Goal: Task Accomplishment & Management: Manage account settings

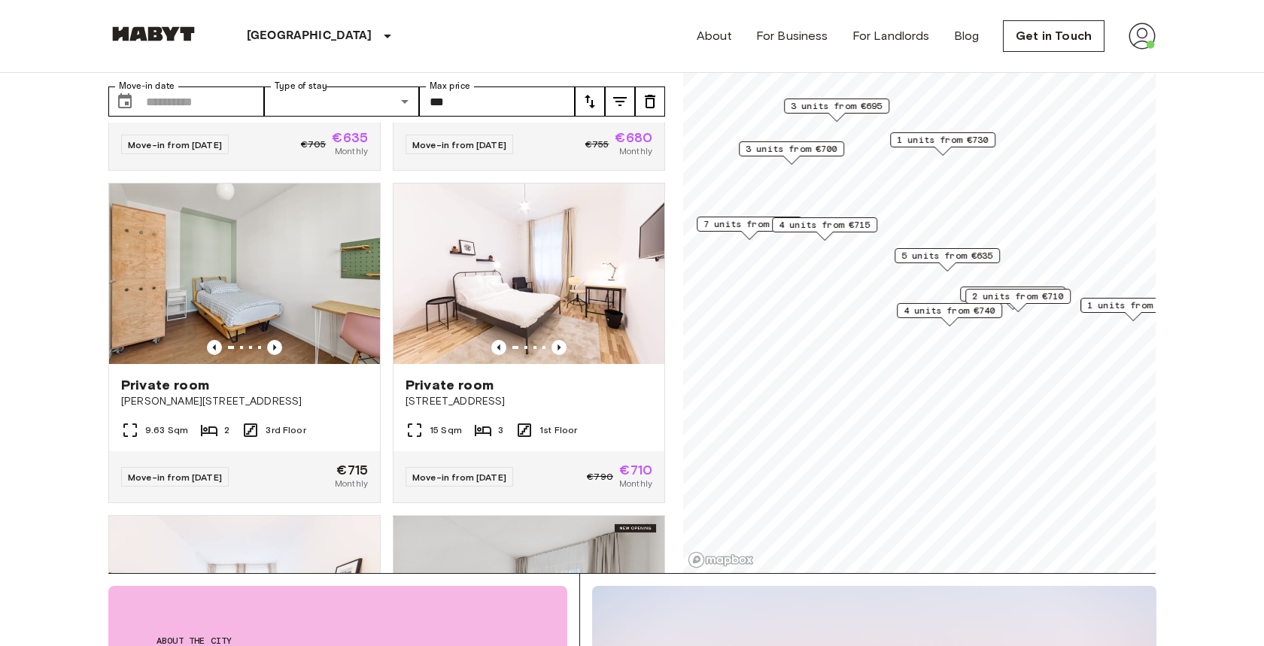
scroll to position [66, 0]
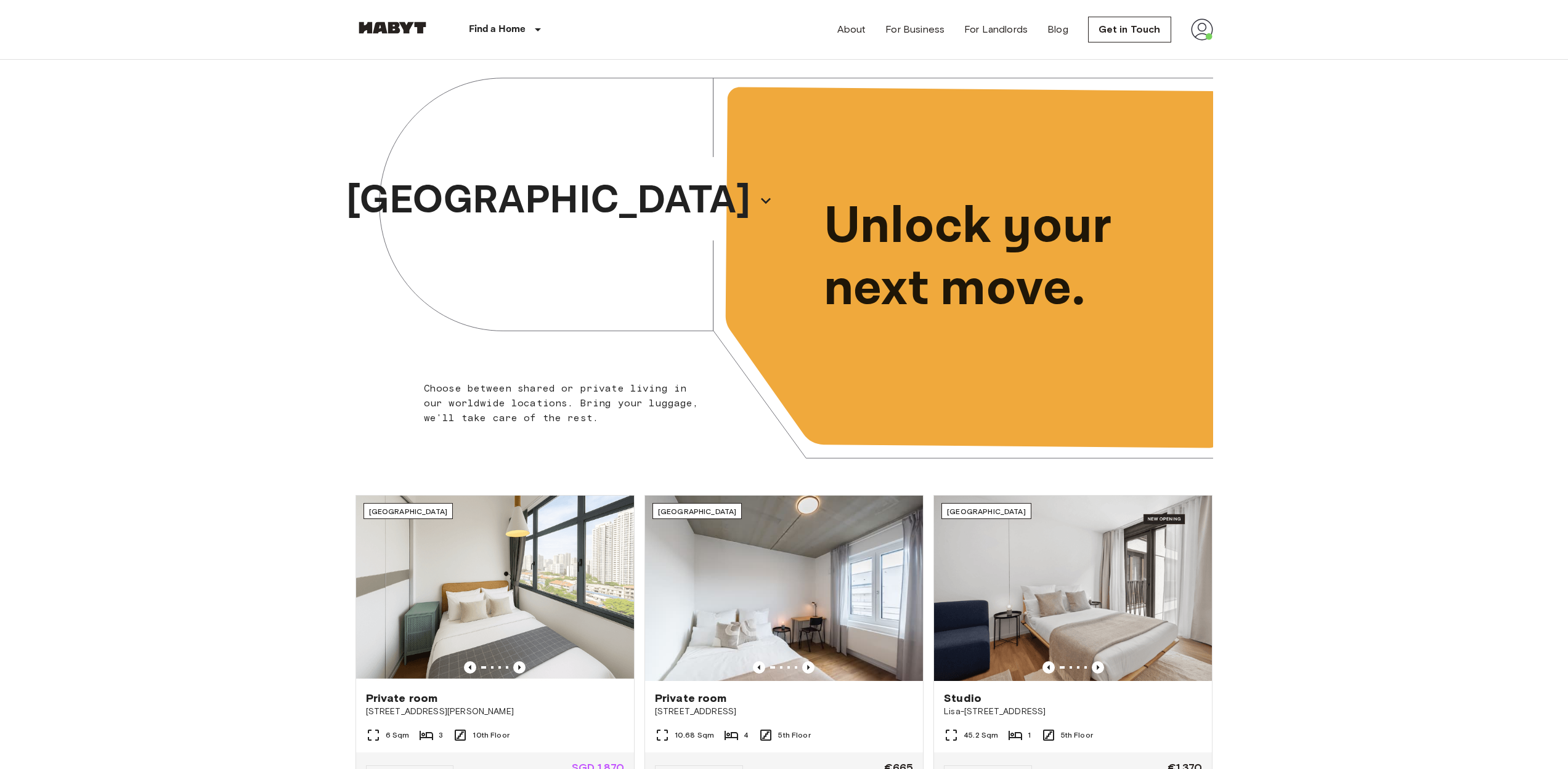
click at [1212, 29] on img at bounding box center [1202, 29] width 22 height 22
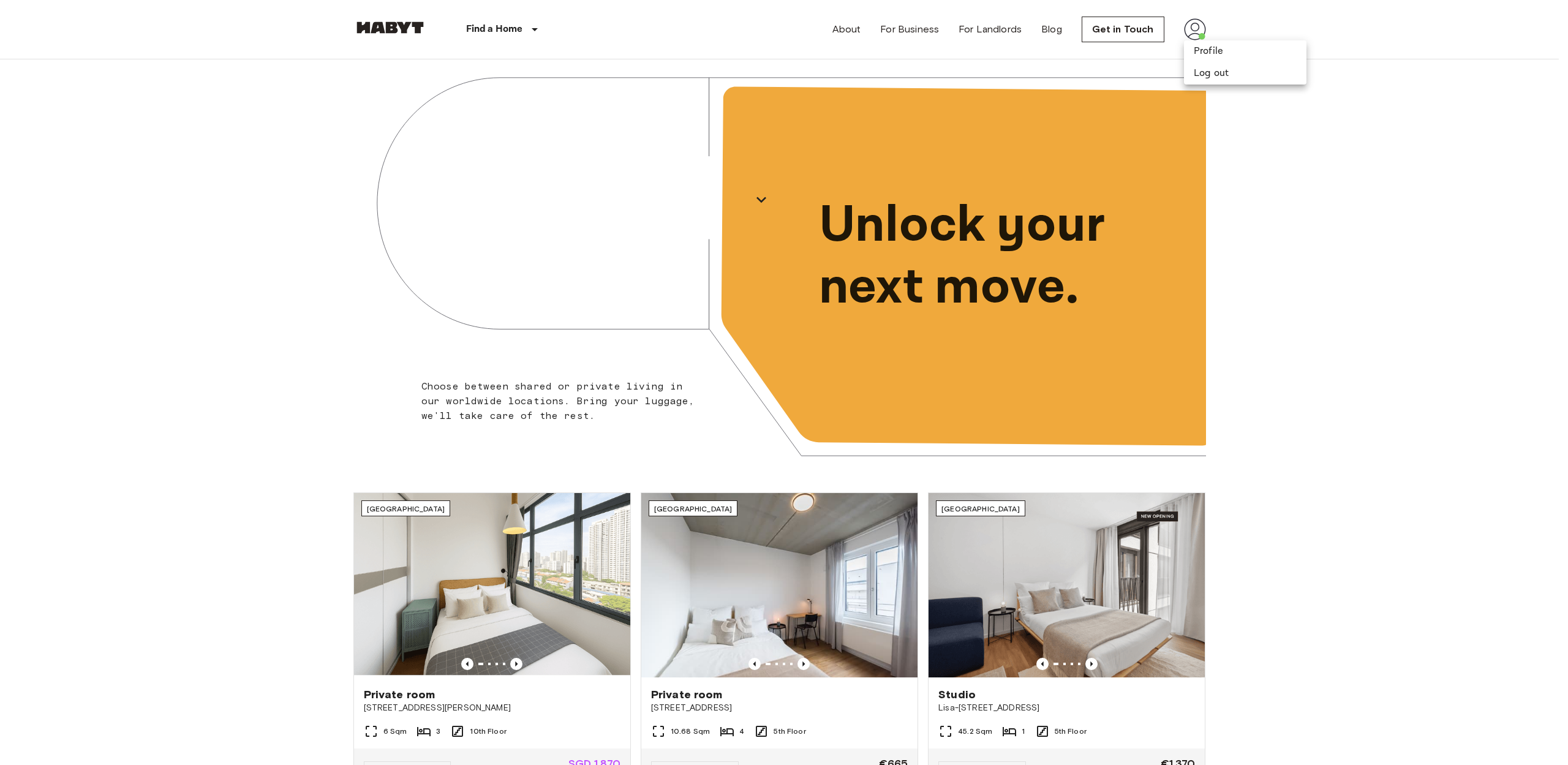
click at [1182, 58] on div at bounding box center [784, 382] width 1568 height 765
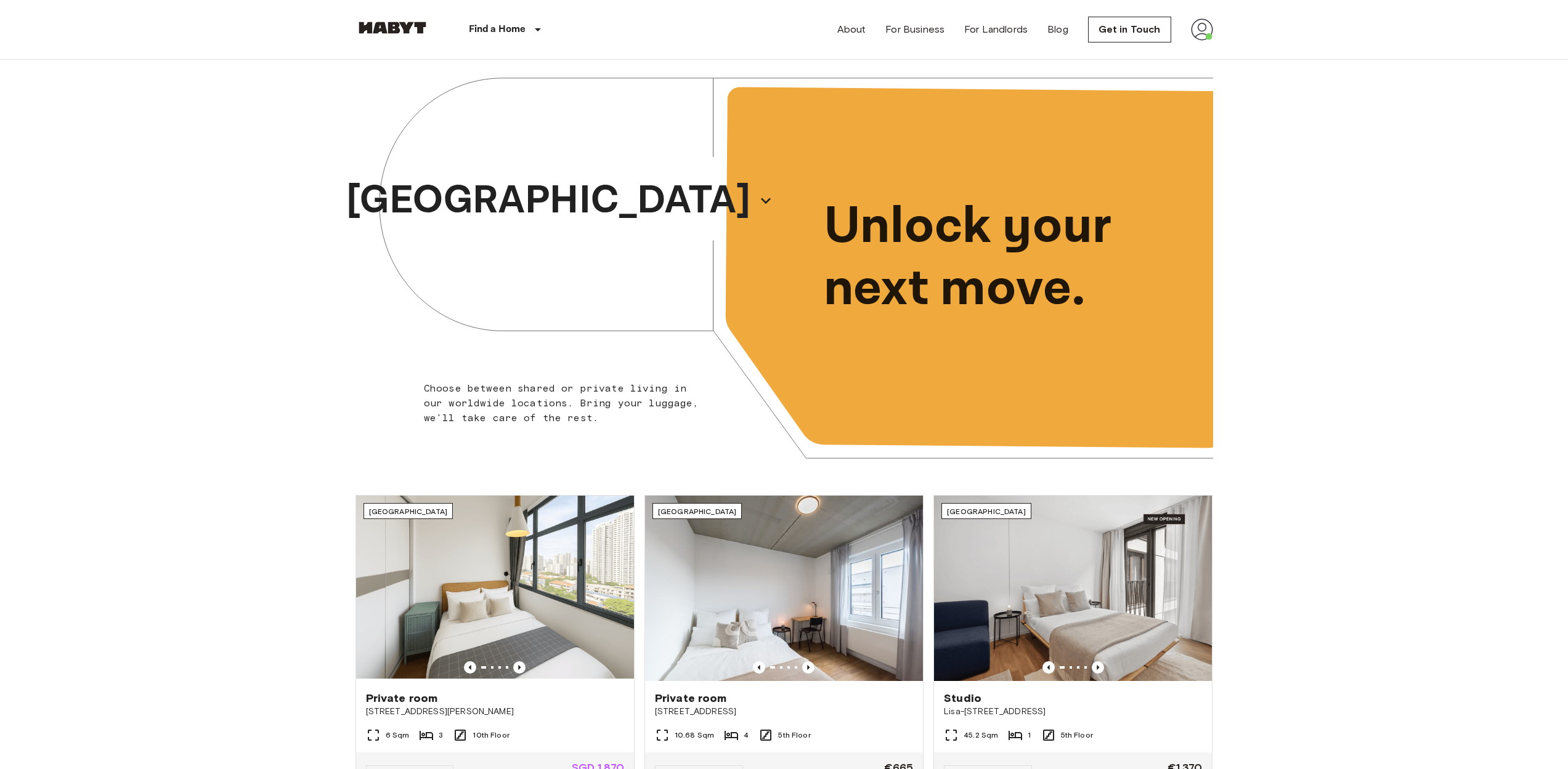
click at [1199, 58] on div "About For Business For Landlords Blog Get in Touch" at bounding box center [1025, 29] width 376 height 59
click at [1199, 43] on div "About For Business For Landlords Blog Get in Touch" at bounding box center [1025, 29] width 376 height 59
click at [1199, 34] on img at bounding box center [1202, 29] width 22 height 22
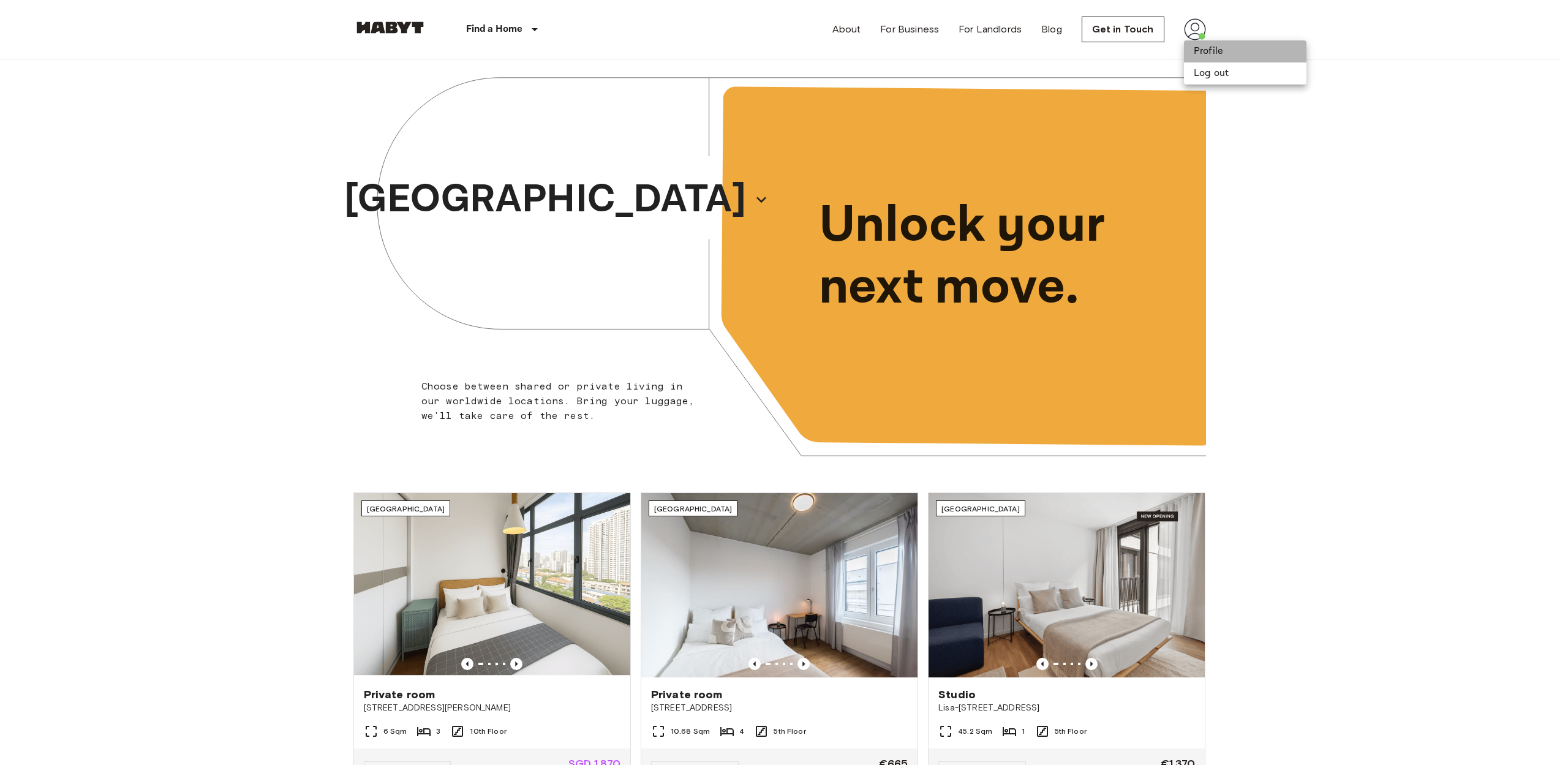
click at [1192, 51] on li "Profile" at bounding box center [1245, 51] width 122 height 22
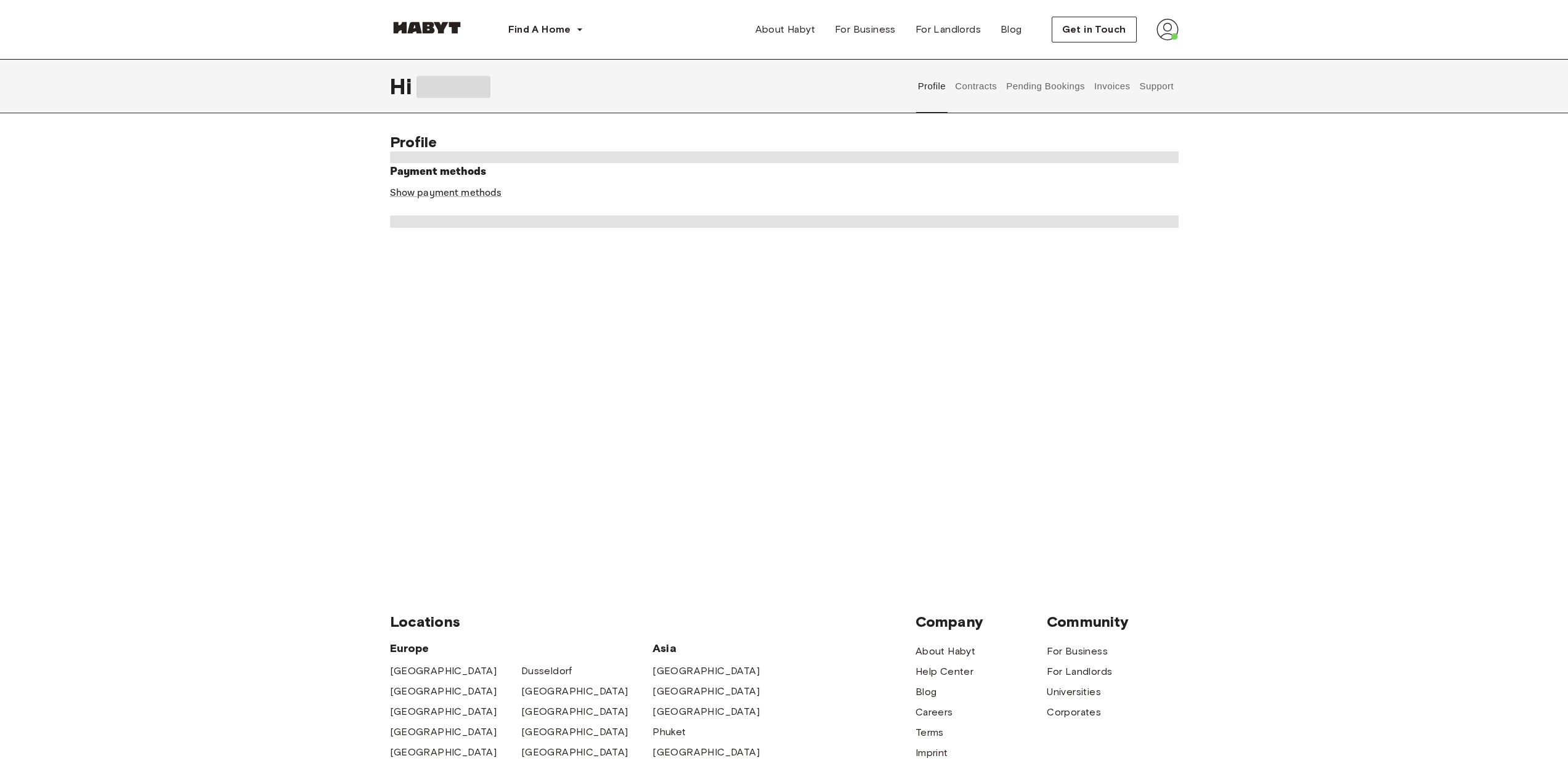
click at [999, 97] on div "Profile Contracts Pending Bookings Invoices Support" at bounding box center [1045, 86] width 265 height 54
click at [974, 83] on button "Contracts" at bounding box center [976, 86] width 45 height 54
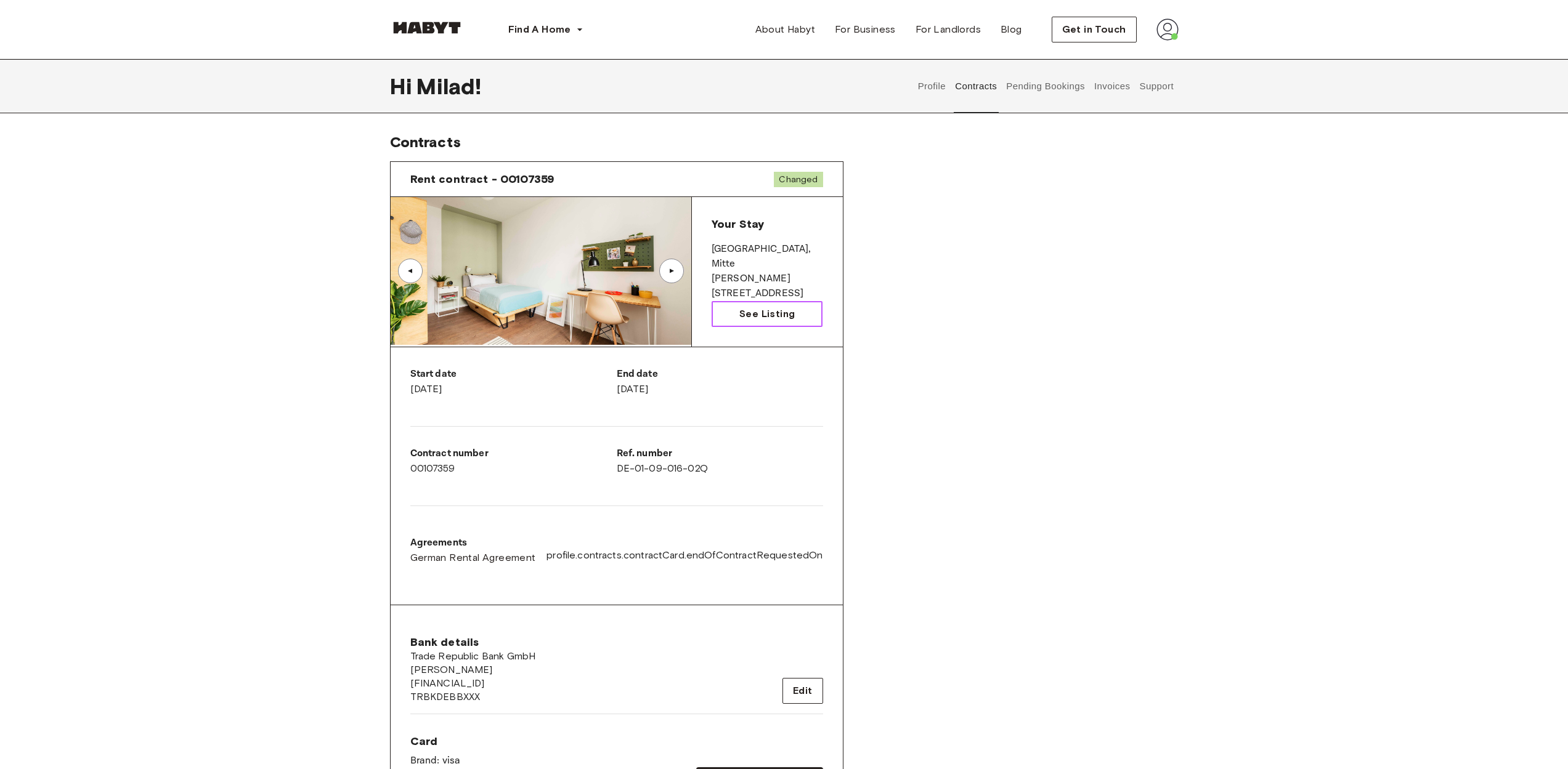
click at [759, 322] on link "See Listing" at bounding box center [768, 314] width 111 height 26
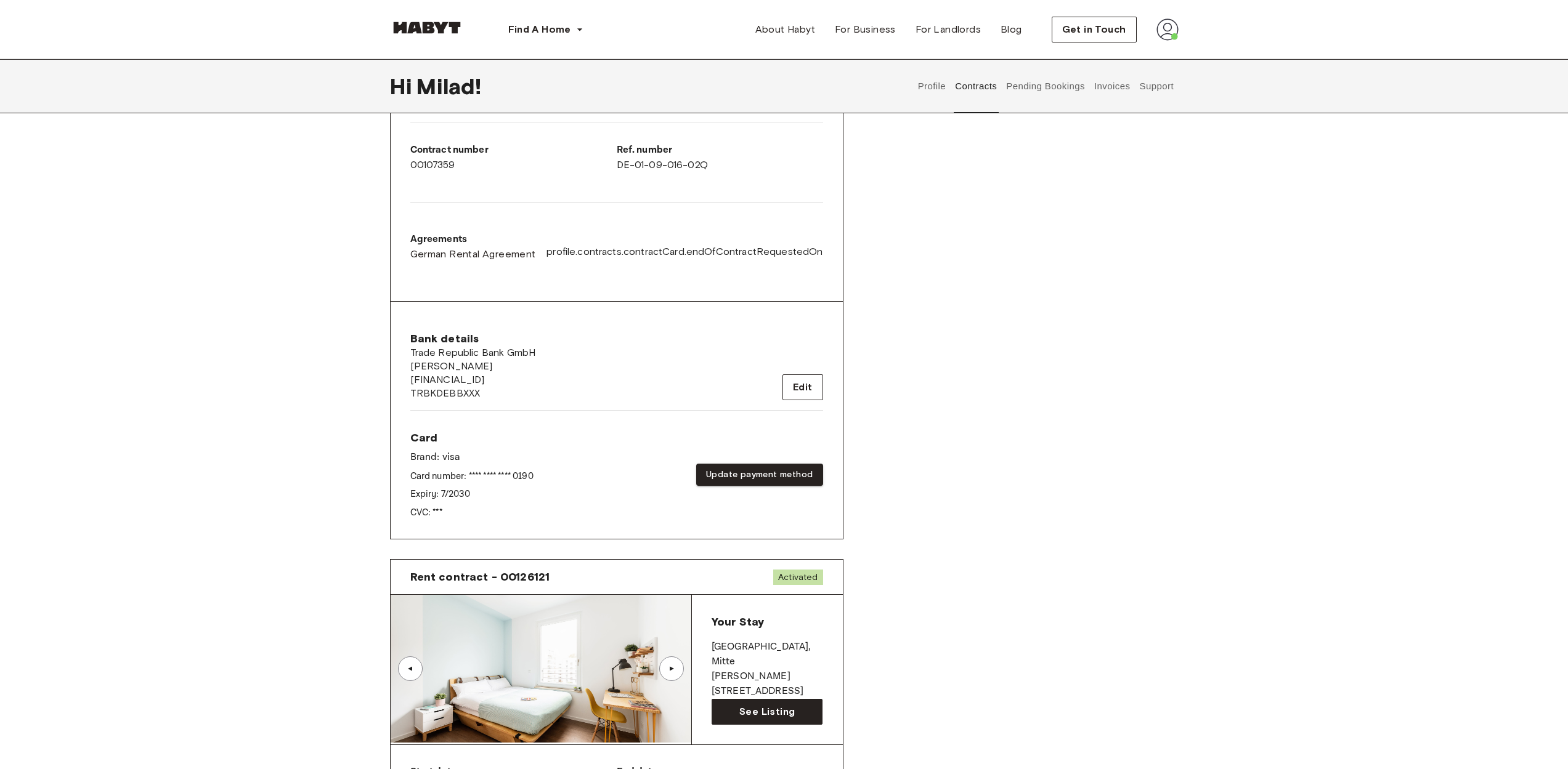
scroll to position [488, 0]
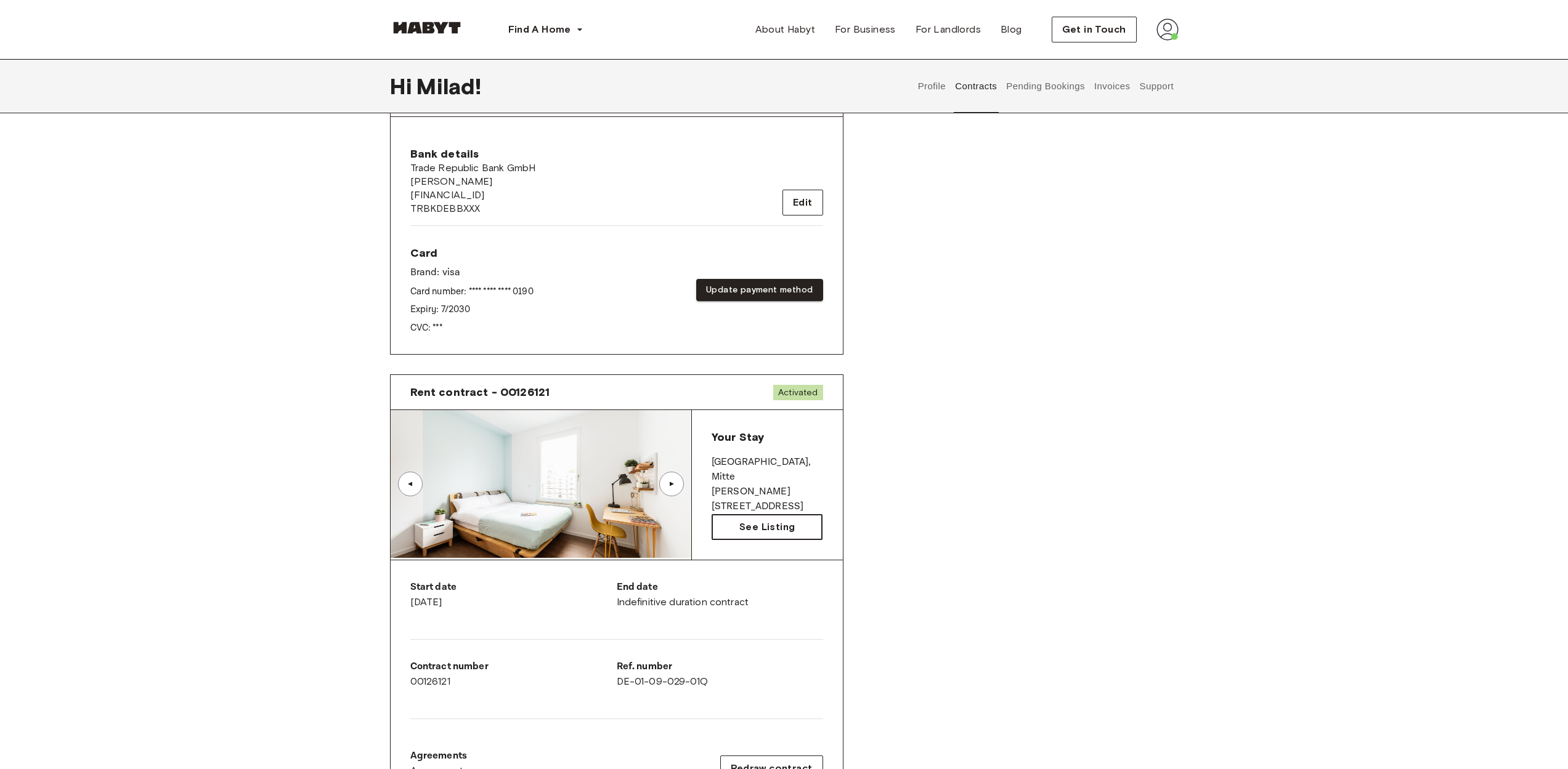
click at [752, 527] on span "See Listing" at bounding box center [768, 527] width 56 height 15
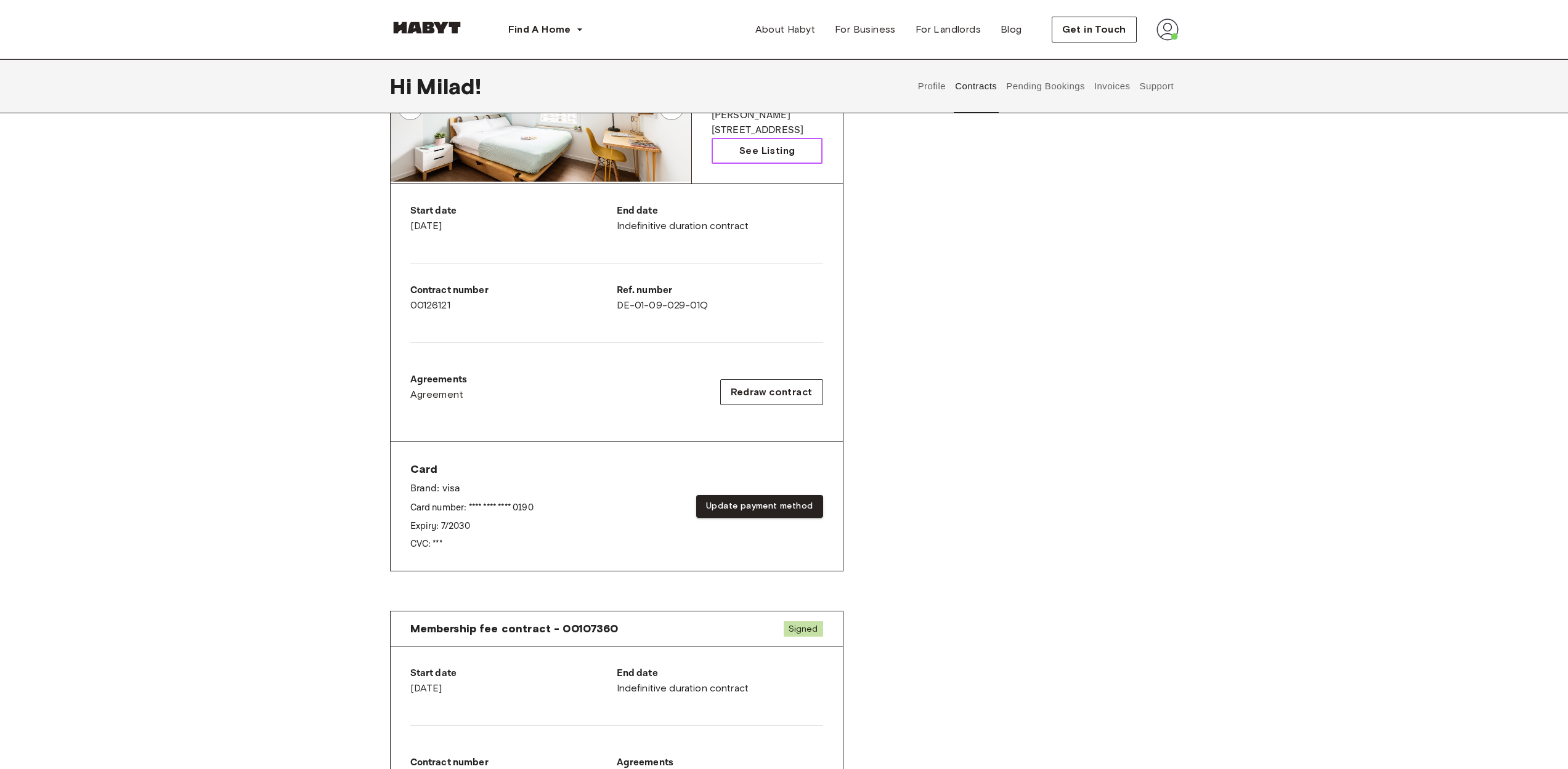
scroll to position [1109, 0]
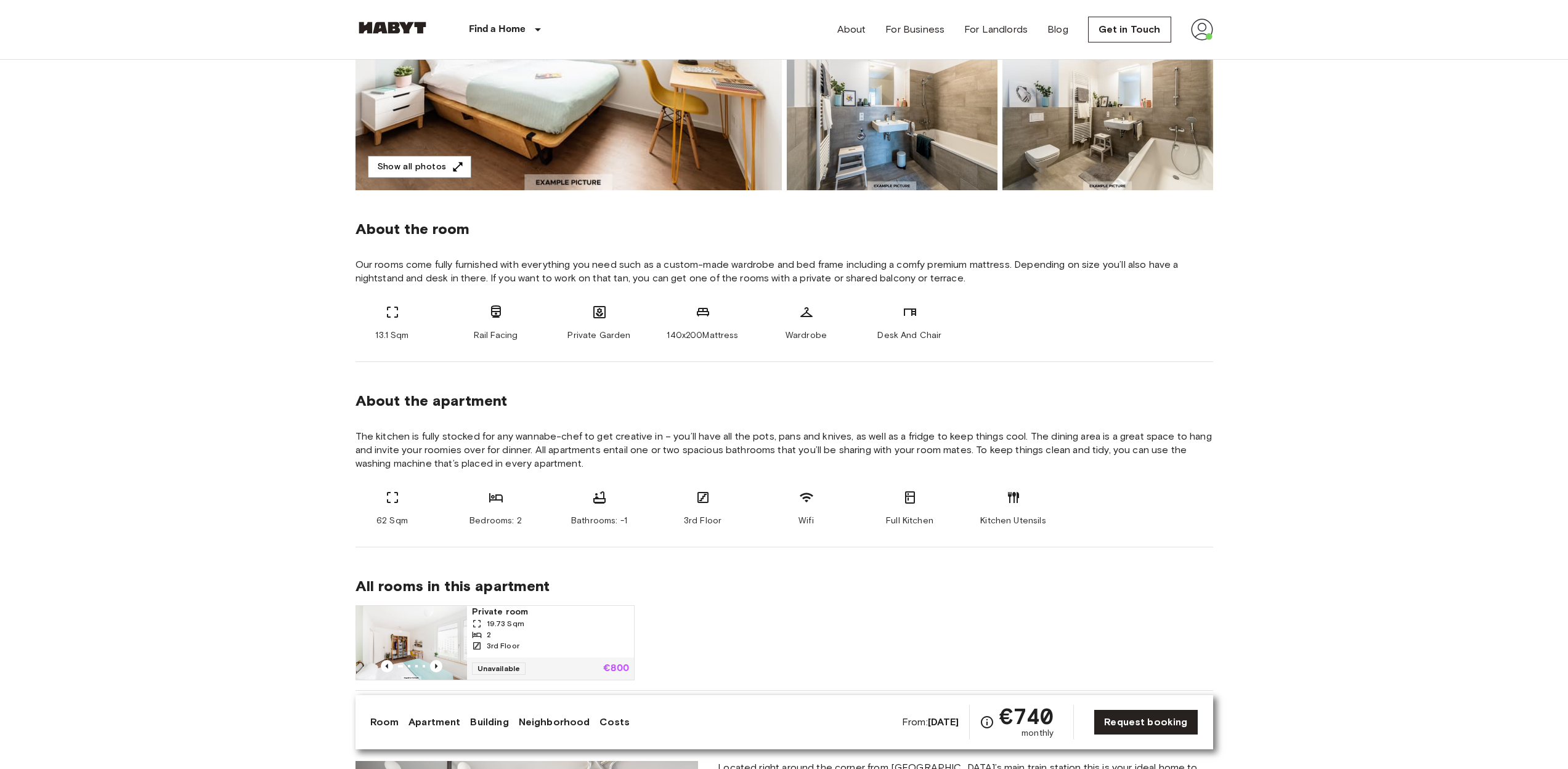
scroll to position [359, 0]
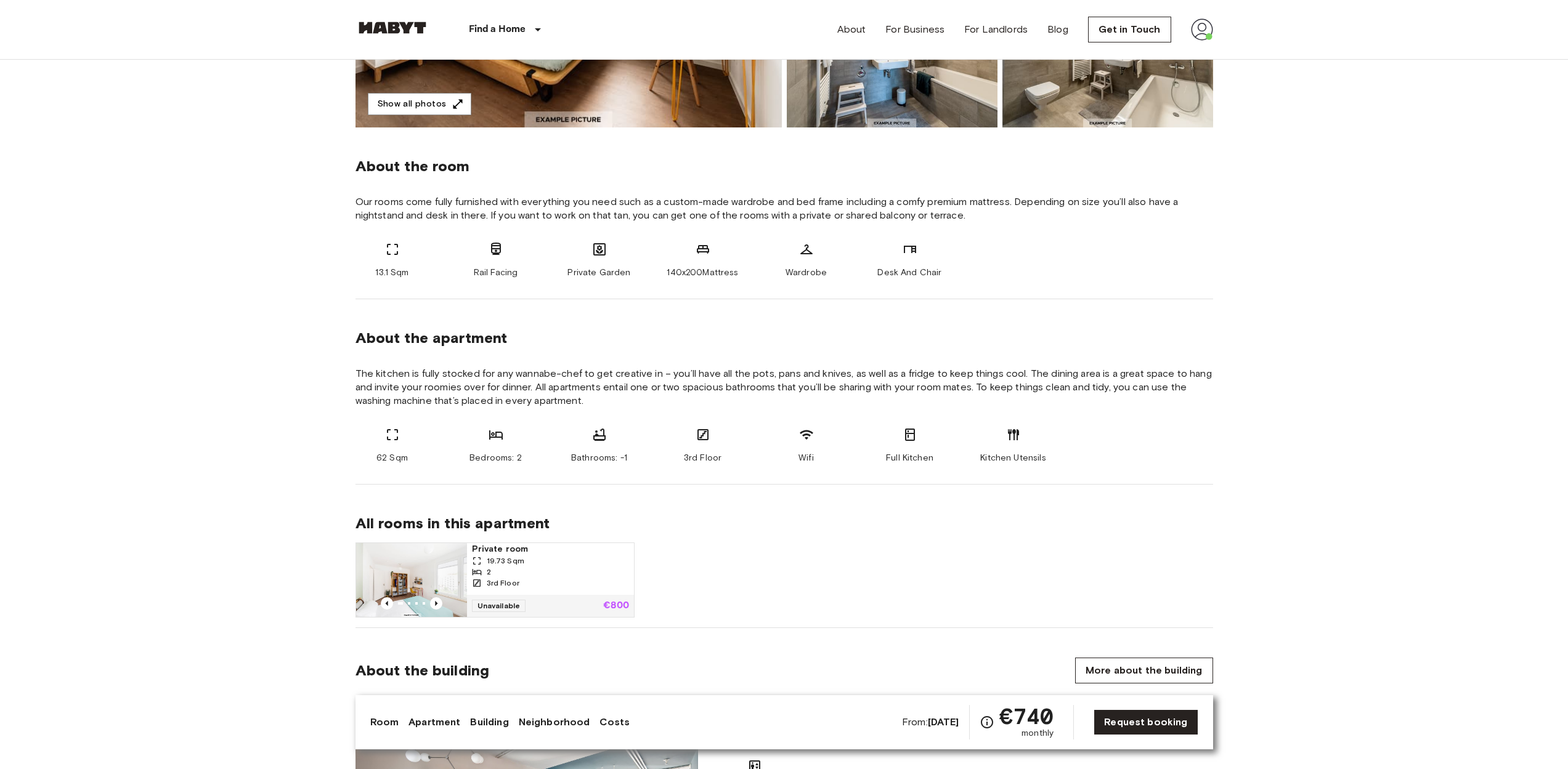
click at [538, 565] on div "19.73 Sqm" at bounding box center [551, 561] width 157 height 11
click at [506, 276] on span "Rail Facing" at bounding box center [496, 273] width 44 height 12
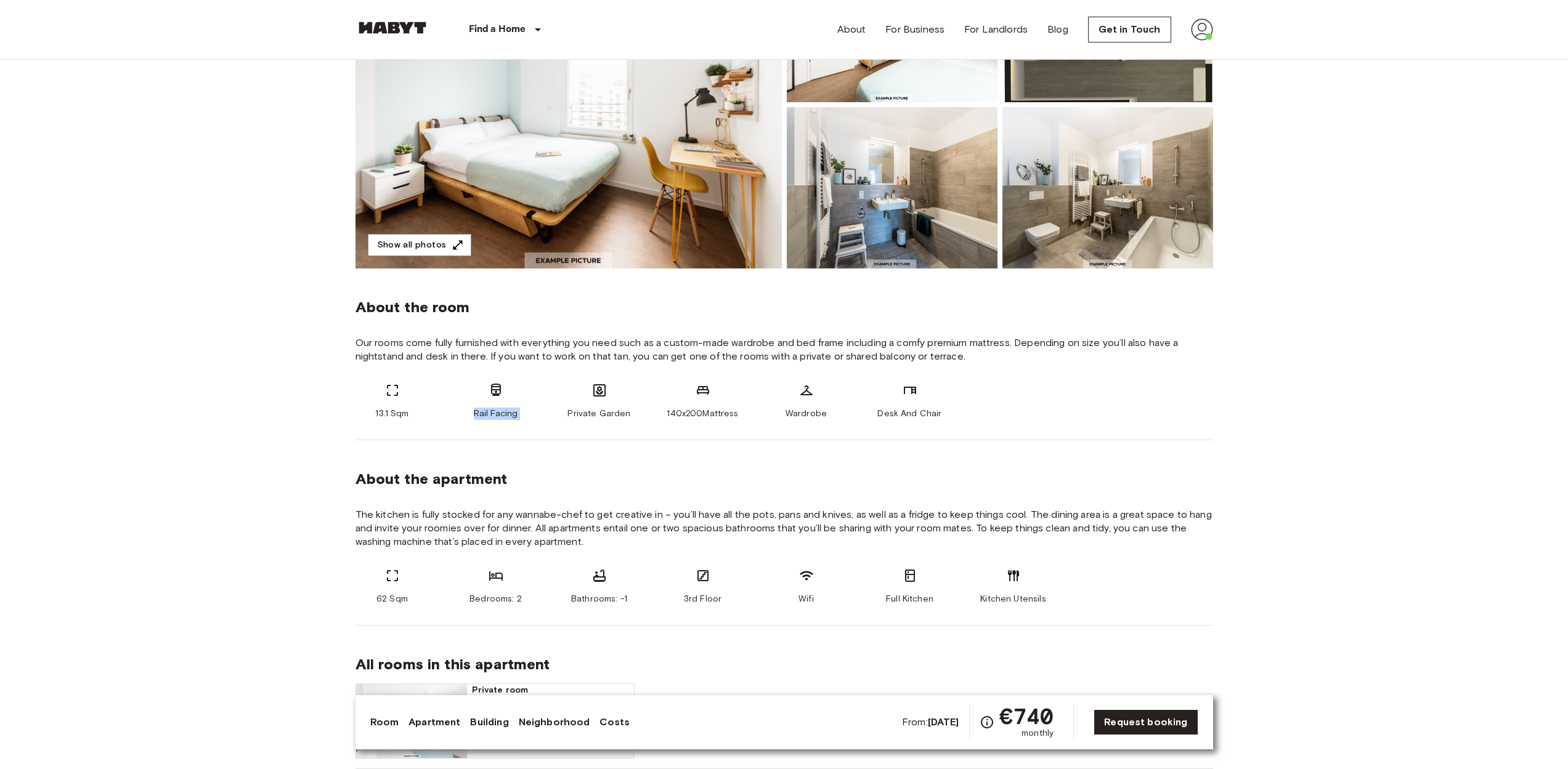
copy div "Rail Facing"
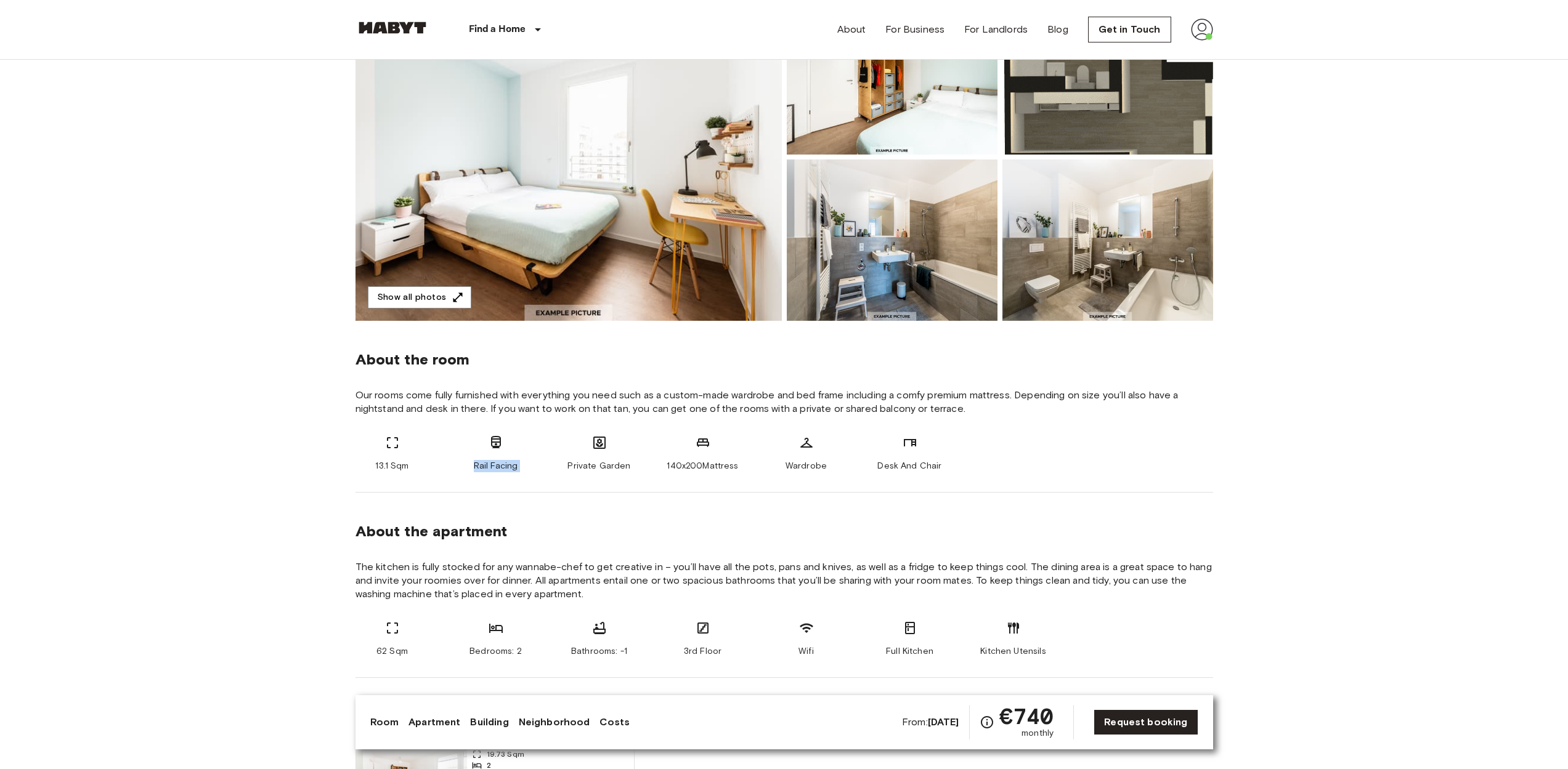
scroll to position [63, 0]
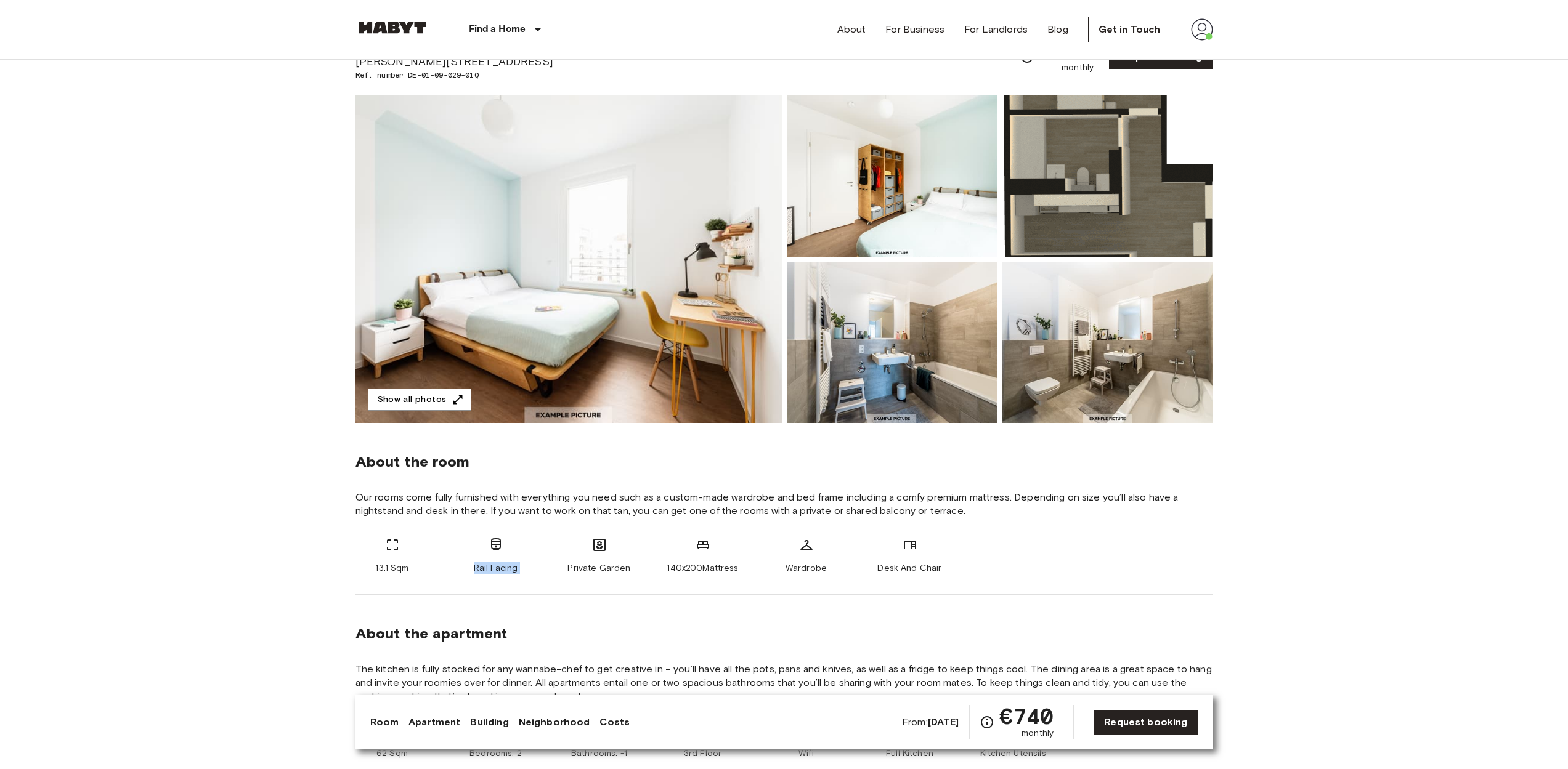
click at [559, 560] on div "13.1 Sqm Rail Facing Private Garden 140x200Mattress Wardrobe Desk And Chair" at bounding box center [784, 556] width 858 height 37
click at [580, 566] on span "Private Garden" at bounding box center [599, 568] width 63 height 12
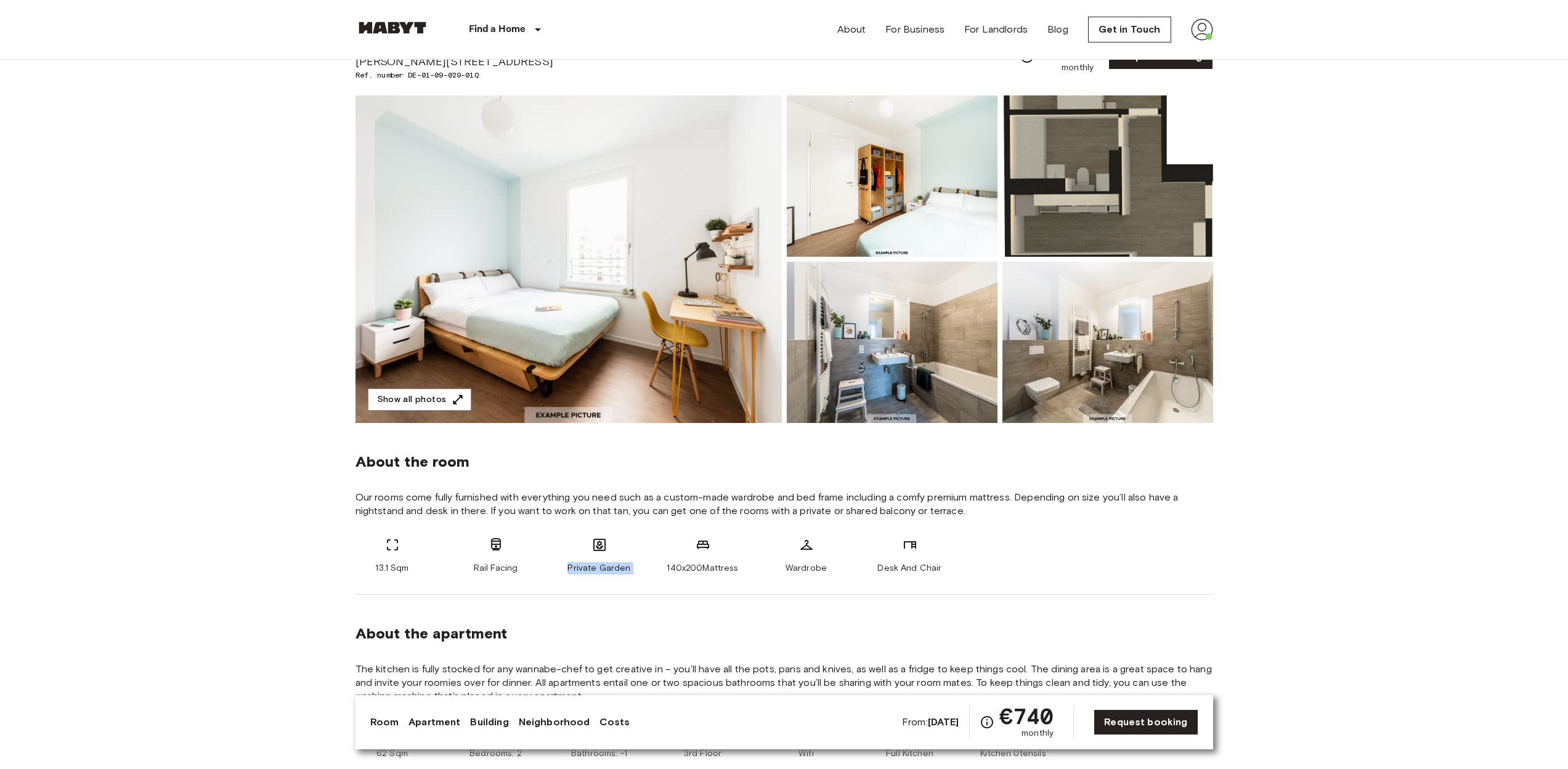
click at [580, 566] on span "Private Garden" at bounding box center [599, 568] width 63 height 12
click at [610, 573] on span "Private Garden" at bounding box center [599, 568] width 63 height 12
click at [681, 577] on div "About the room Our rooms come fully furnished with everything you need such as …" at bounding box center [784, 509] width 858 height 172
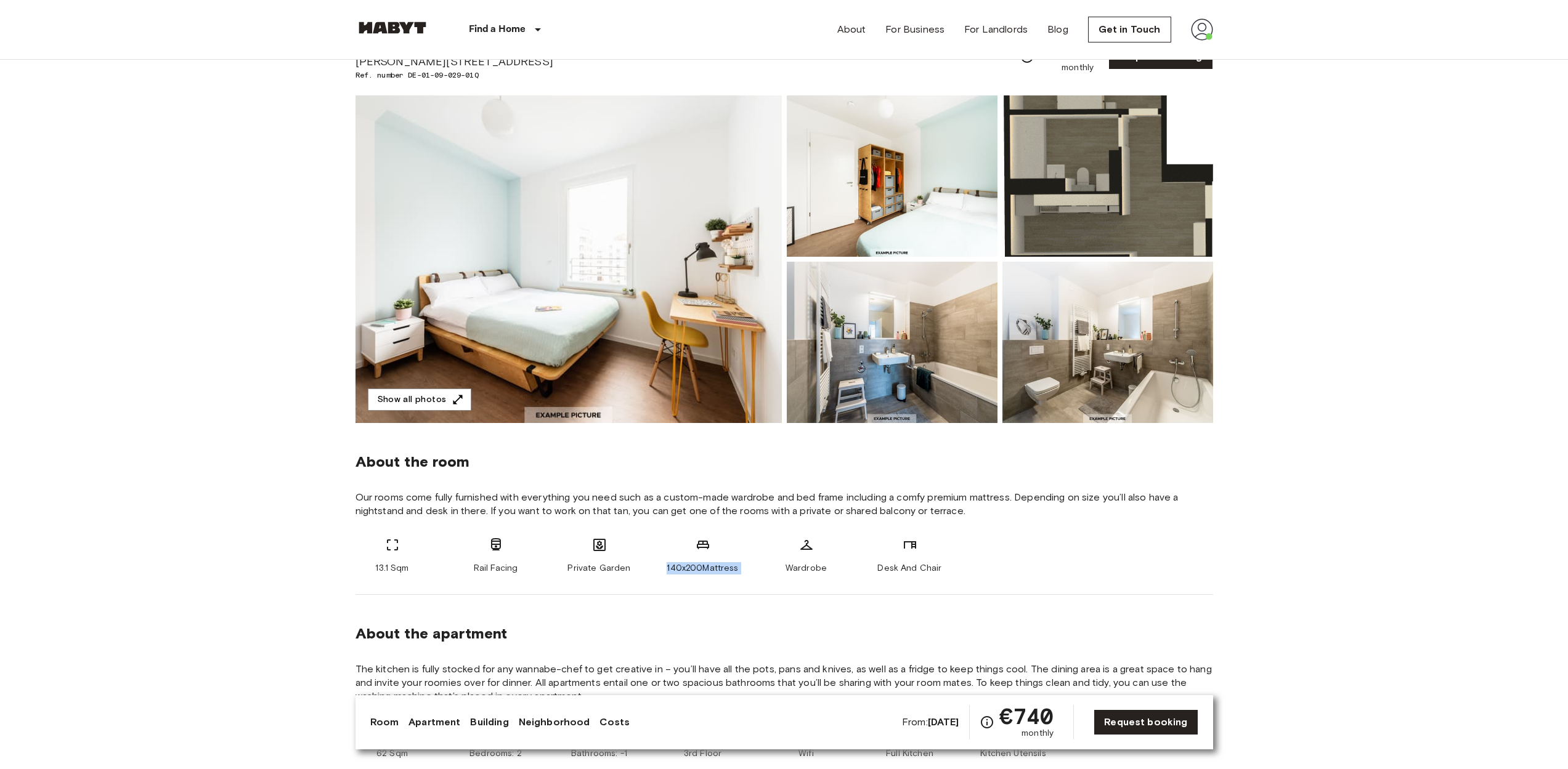
click at [681, 577] on div "About the room Our rooms come fully furnished with everything you need such as …" at bounding box center [784, 509] width 858 height 172
click at [744, 579] on div "About the room Our rooms come fully furnished with everything you need such as …" at bounding box center [784, 509] width 858 height 172
click at [795, 575] on div "About the room Our rooms come fully furnished with everything you need such as …" at bounding box center [784, 509] width 858 height 172
click at [813, 568] on span "Wardrobe" at bounding box center [806, 568] width 41 height 12
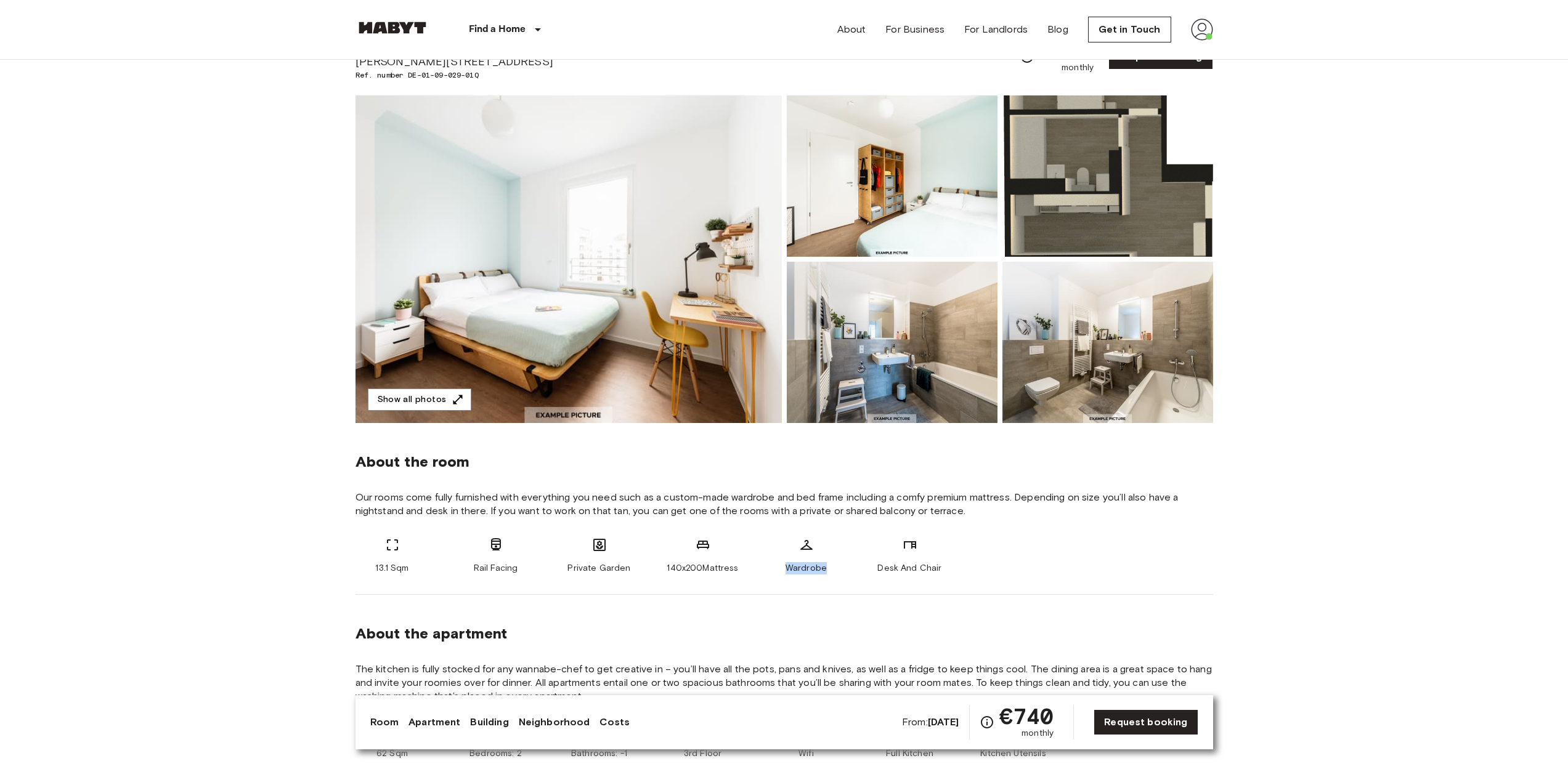
click at [813, 568] on span "Wardrobe" at bounding box center [806, 568] width 41 height 12
click at [895, 569] on span "Desk And Chair" at bounding box center [909, 568] width 64 height 12
click at [874, 581] on div "About the room Our rooms come fully furnished with everything you need such as …" at bounding box center [784, 509] width 858 height 172
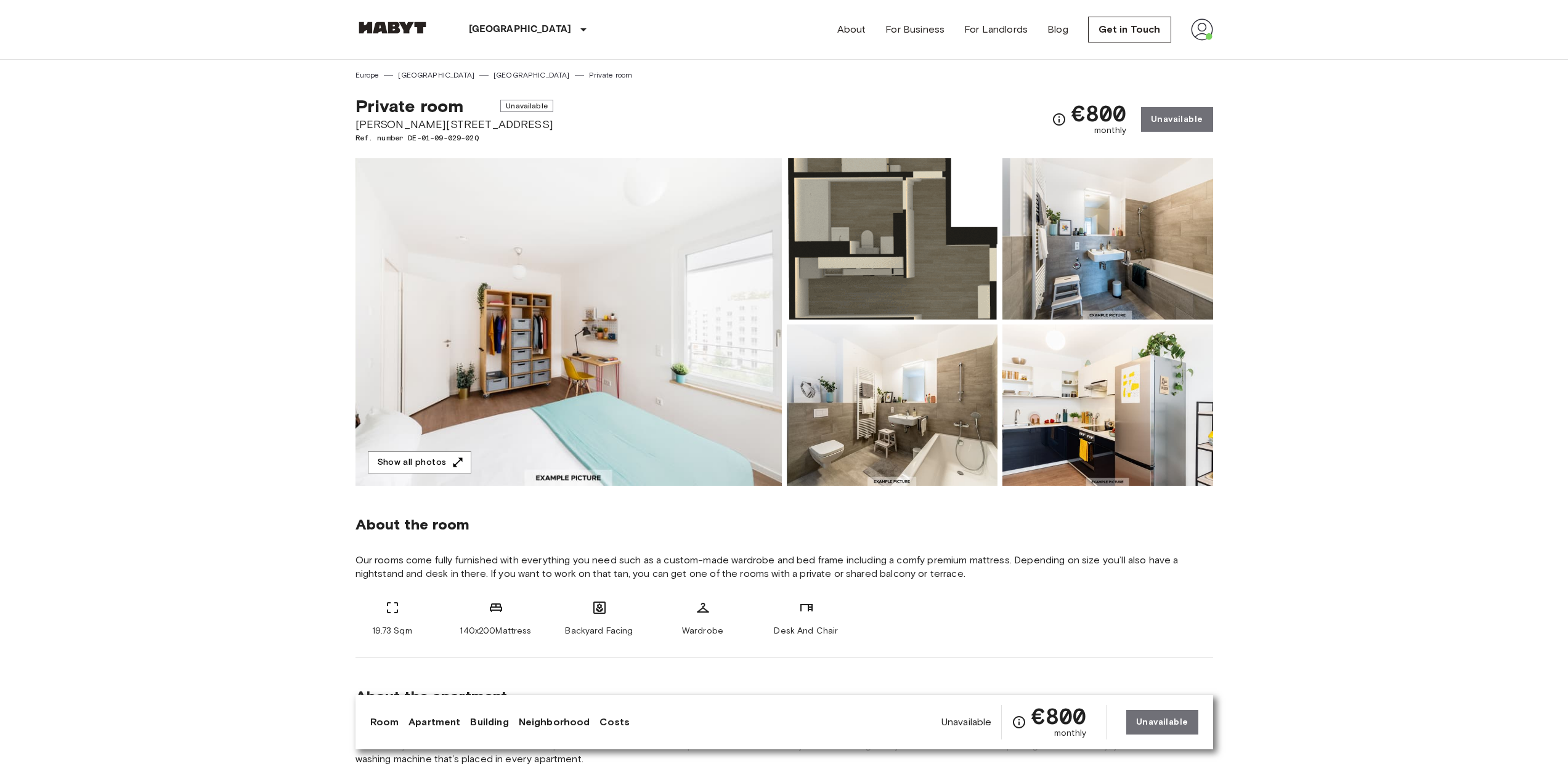
click at [473, 372] on img at bounding box center [569, 322] width 426 height 328
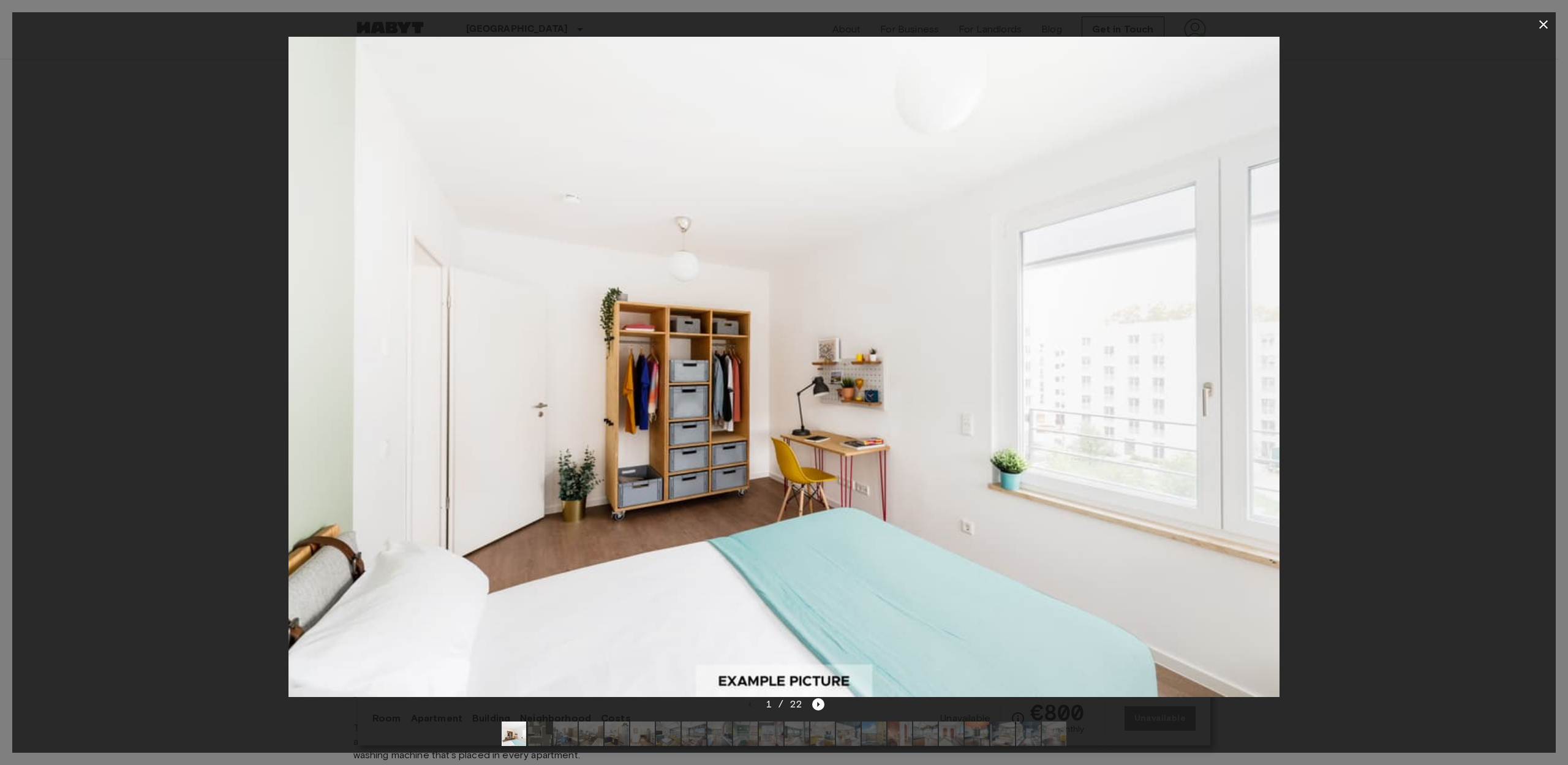
click at [546, 741] on img at bounding box center [540, 734] width 24 height 24
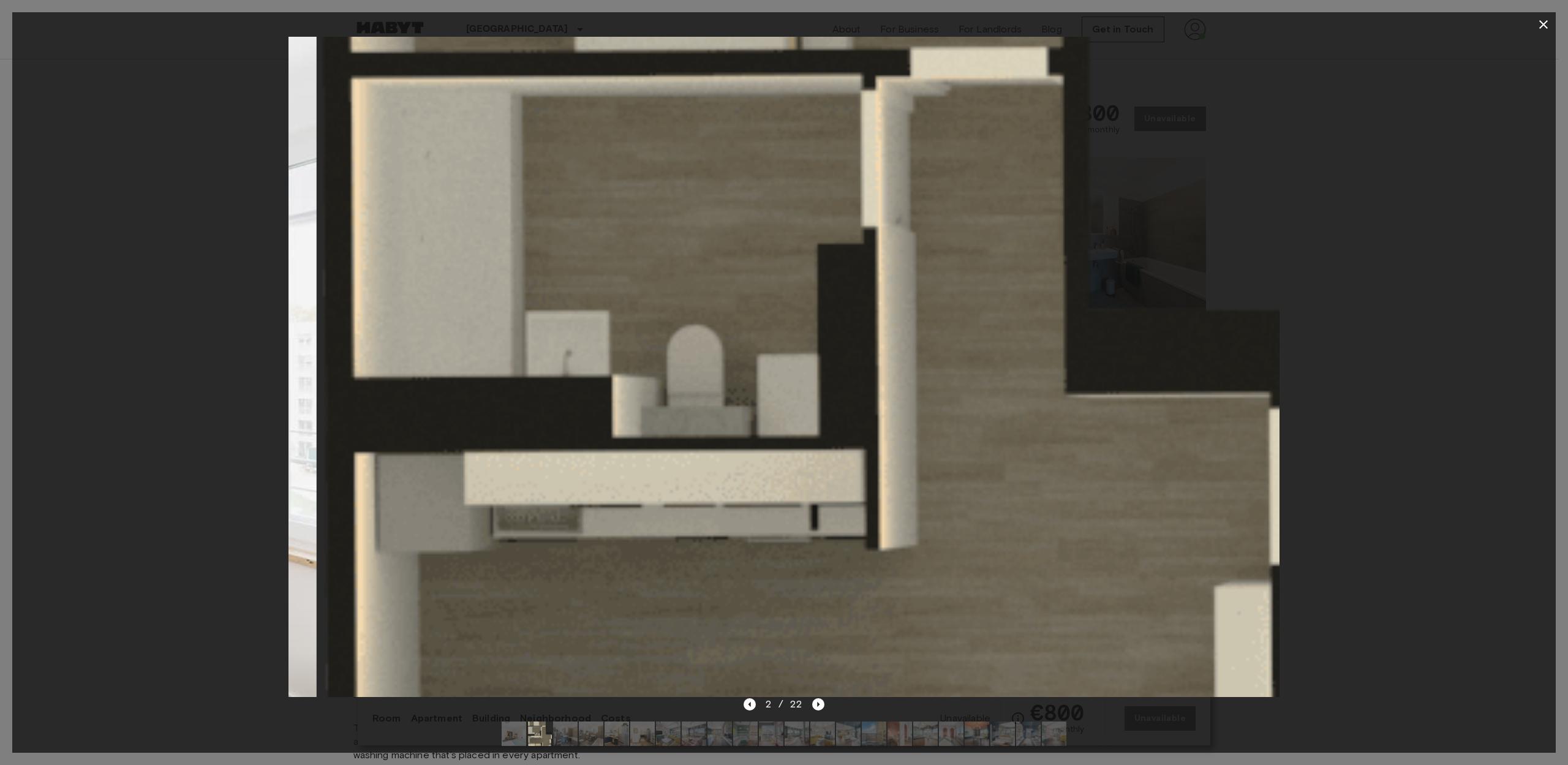
click at [561, 741] on img at bounding box center [565, 734] width 24 height 24
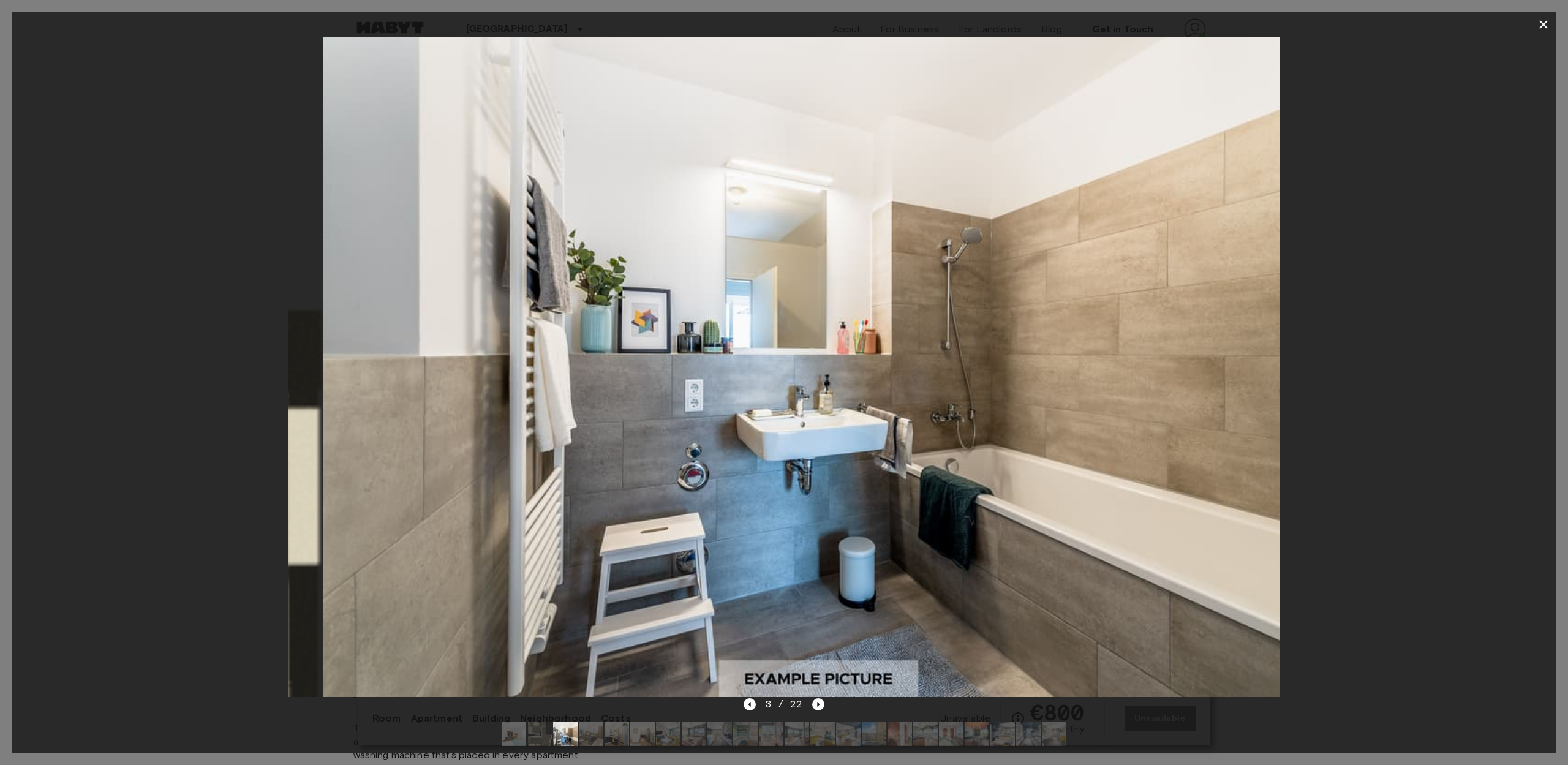
click at [591, 741] on img at bounding box center [591, 734] width 24 height 24
